Goal: Task Accomplishment & Management: Manage account settings

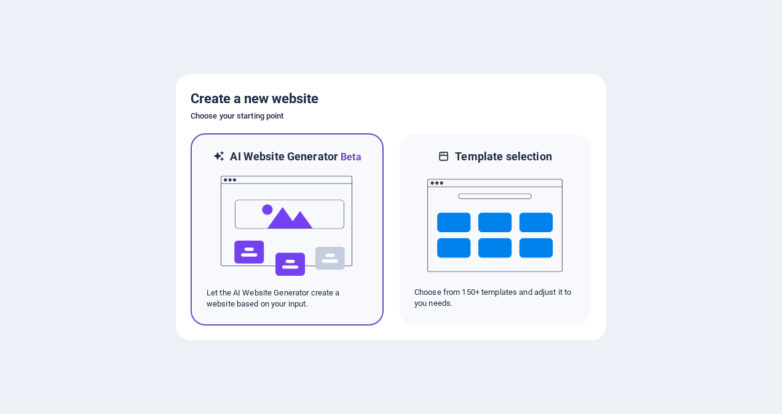
click at [287, 230] on img at bounding box center [286, 226] width 135 height 123
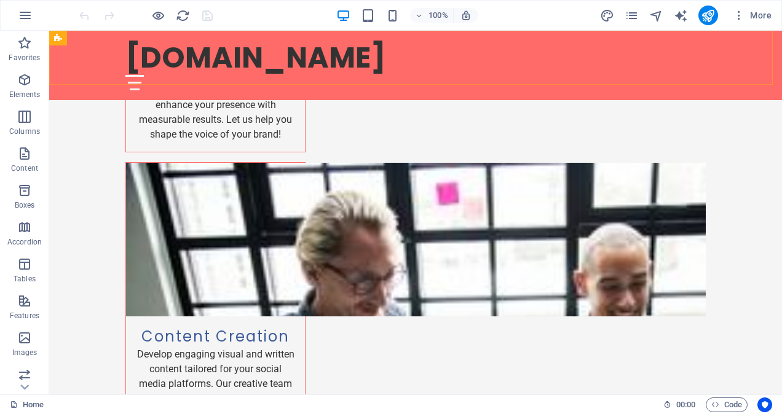
scroll to position [2013, 0]
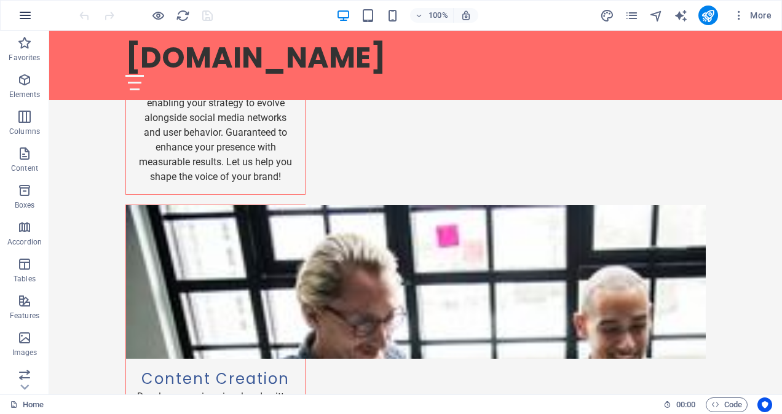
click at [22, 9] on icon "button" at bounding box center [25, 15] width 15 height 15
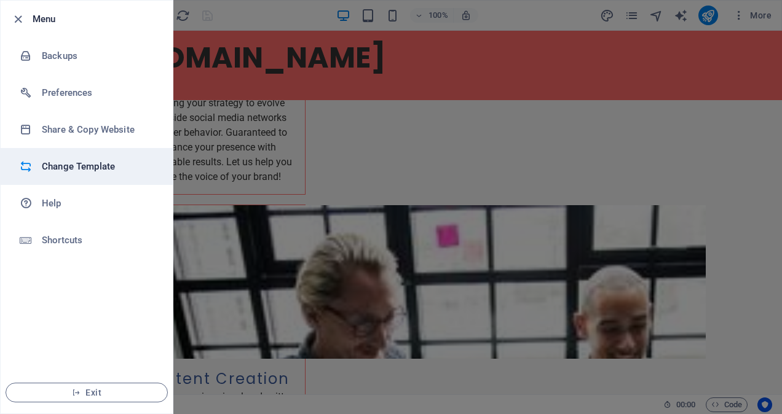
click at [87, 166] on h6 "Change Template" at bounding box center [99, 166] width 114 height 15
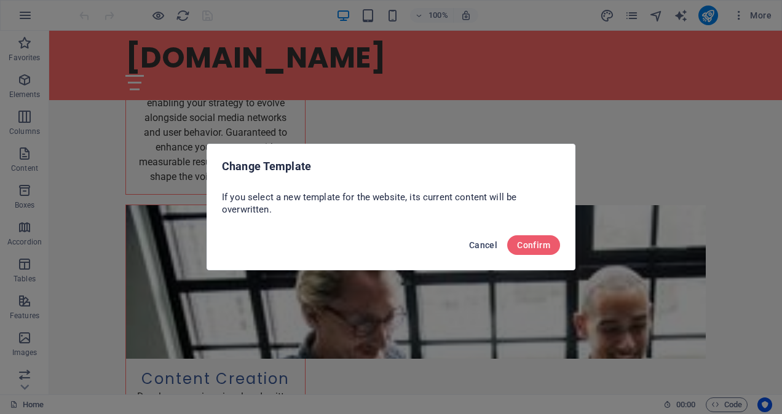
click at [484, 243] on span "Cancel" at bounding box center [483, 245] width 28 height 10
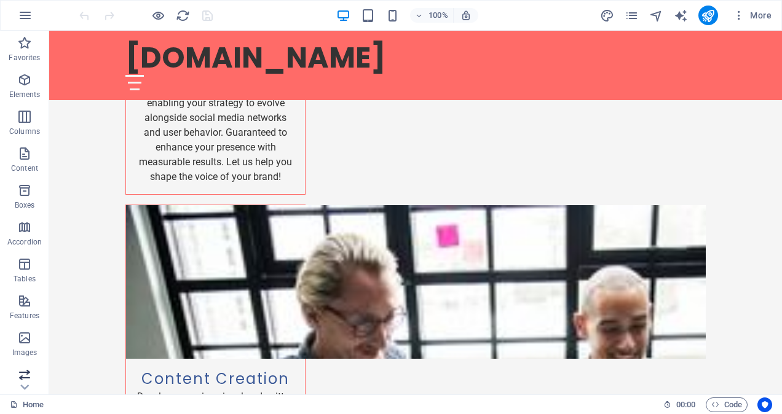
click at [22, 378] on icon "button" at bounding box center [24, 375] width 15 height 15
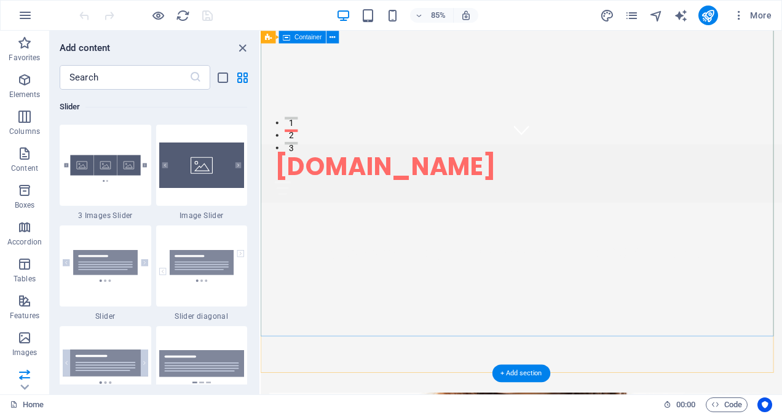
scroll to position [0, 0]
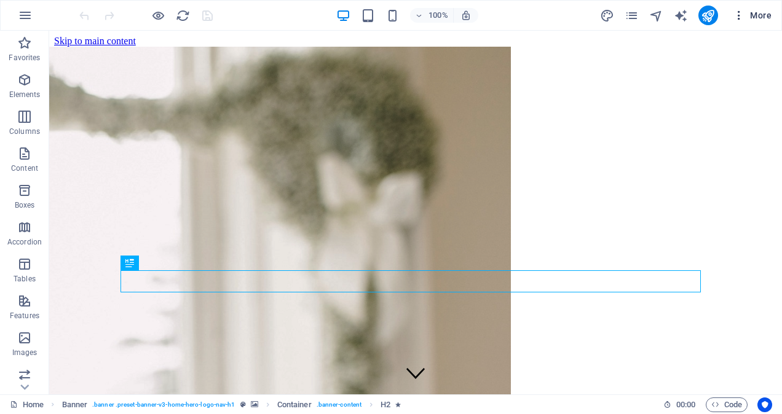
click at [739, 16] on icon "button" at bounding box center [739, 15] width 12 height 12
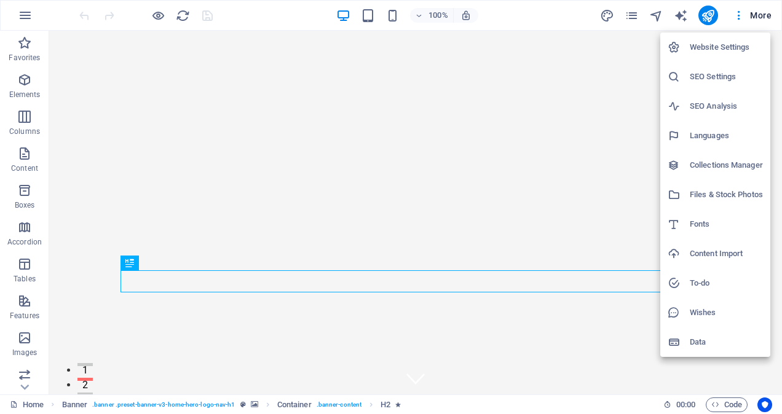
click at [758, 15] on div at bounding box center [391, 207] width 782 height 414
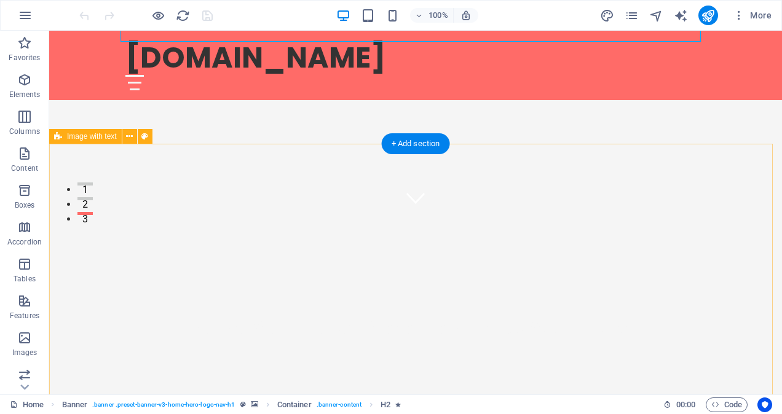
scroll to position [369, 0]
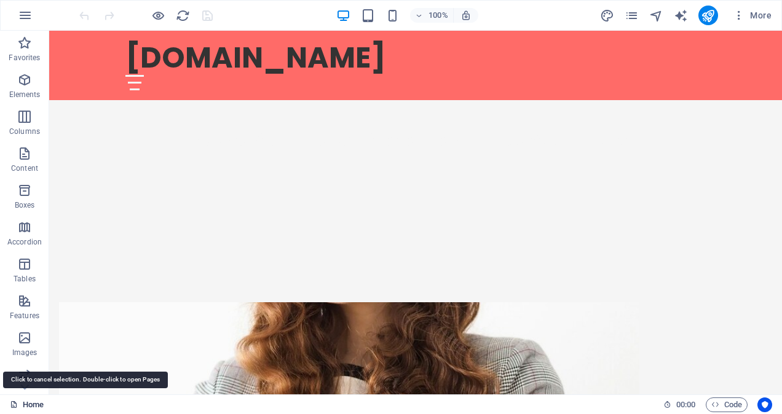
click at [38, 406] on link "Home" at bounding box center [27, 405] width 34 height 15
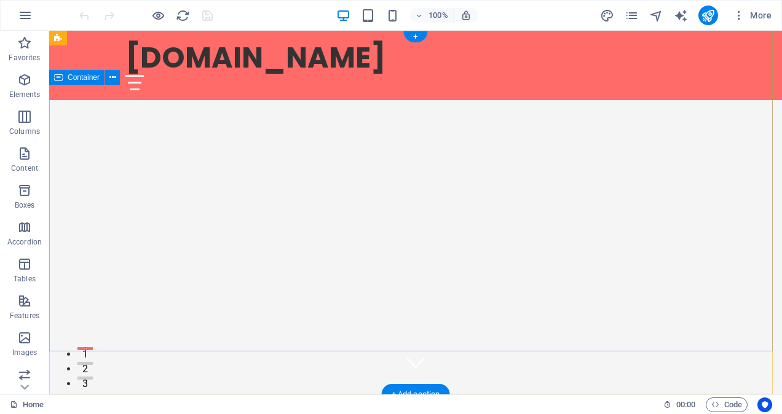
scroll to position [0, 0]
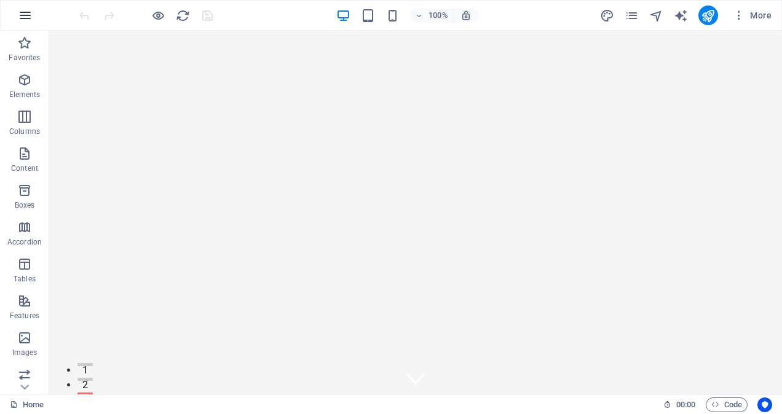
click at [27, 15] on icon "button" at bounding box center [25, 15] width 15 height 15
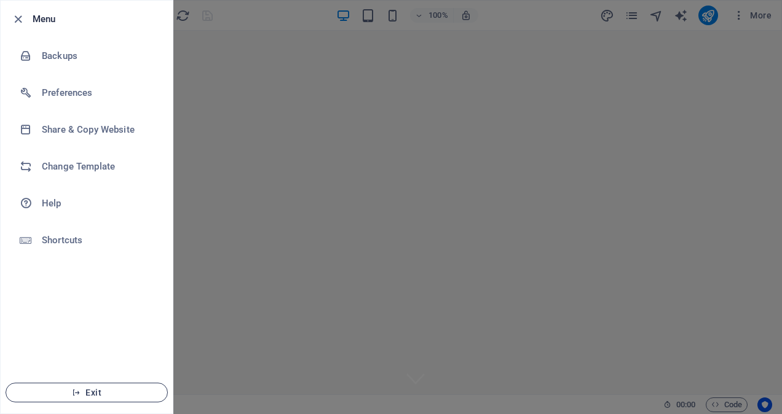
click at [84, 391] on span "Exit" at bounding box center [86, 393] width 141 height 10
